Goal: Task Accomplishment & Management: Manage account settings

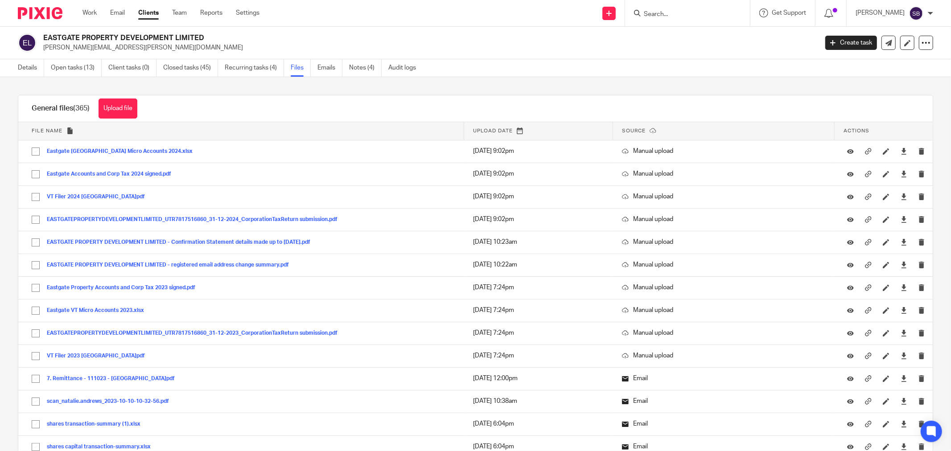
click at [674, 12] on input "Search" at bounding box center [683, 15] width 80 height 8
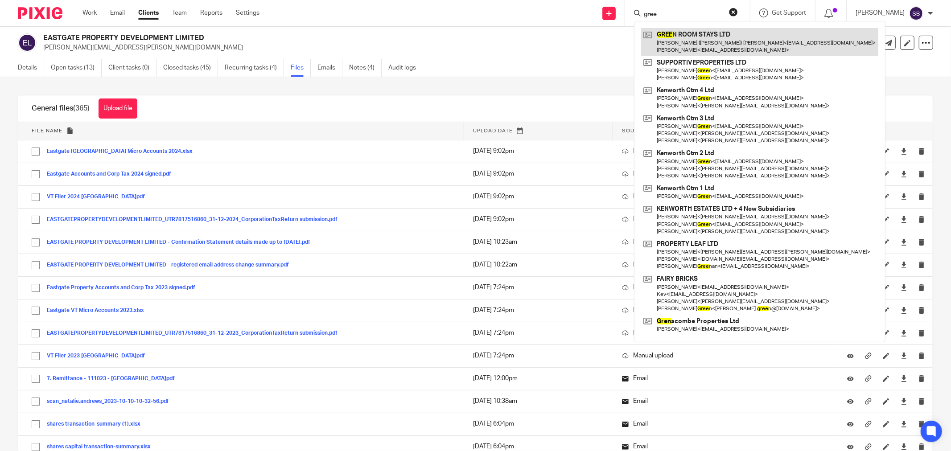
type input "gree"
click at [699, 41] on link at bounding box center [759, 42] width 237 height 28
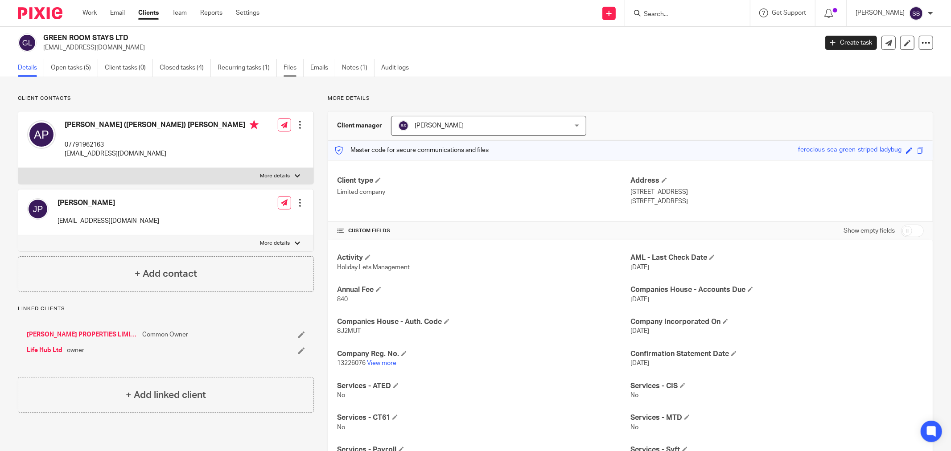
click at [289, 60] on link "Files" at bounding box center [294, 67] width 20 height 17
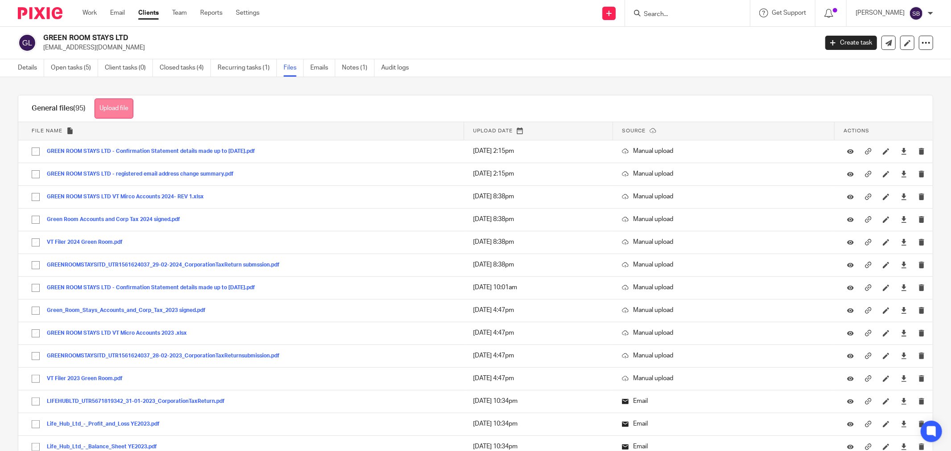
click at [118, 111] on button "Upload file" at bounding box center [114, 109] width 39 height 20
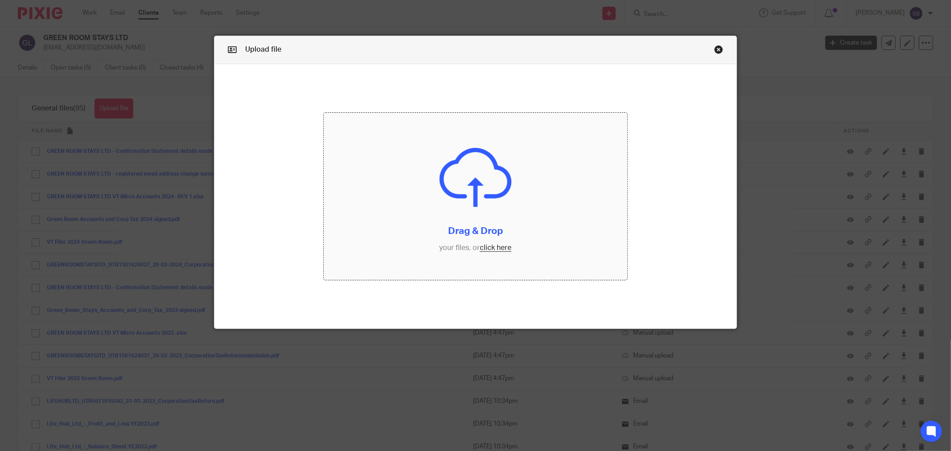
click at [496, 250] on input "file" at bounding box center [476, 196] width 304 height 167
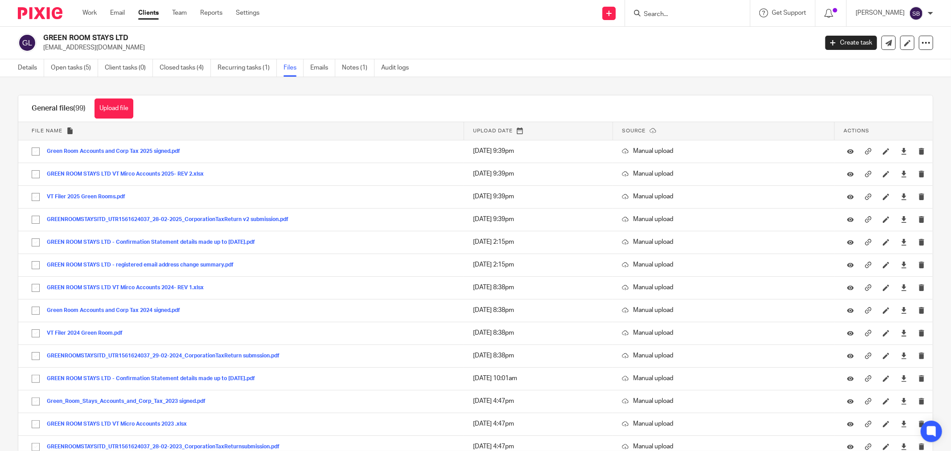
click at [685, 14] on input "Search" at bounding box center [683, 15] width 80 height 8
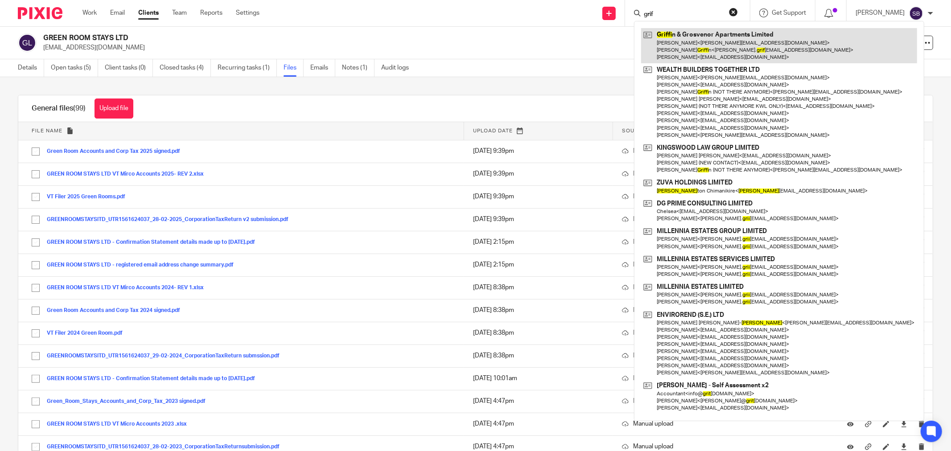
type input "grif"
click at [705, 45] on link at bounding box center [779, 45] width 276 height 35
